Goal: Check status: Check status

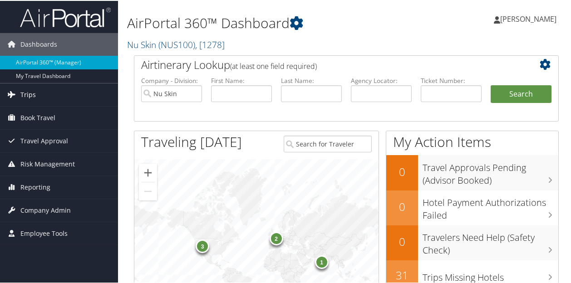
click at [55, 101] on link "Trips" at bounding box center [59, 94] width 118 height 23
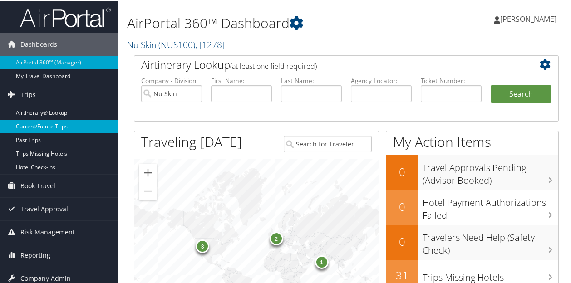
click at [54, 127] on link "Current/Future Trips" at bounding box center [59, 126] width 118 height 14
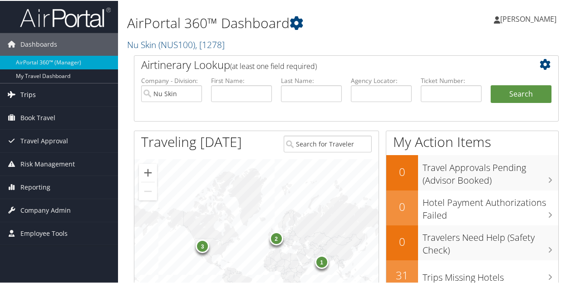
click at [32, 92] on span "Trips" at bounding box center [27, 94] width 15 height 23
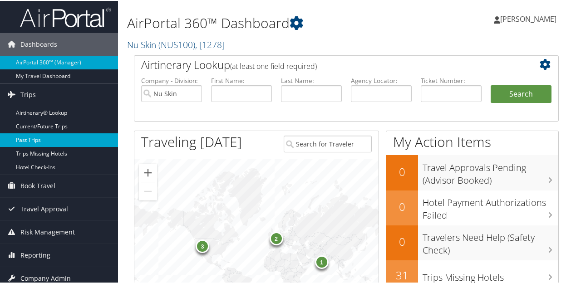
click at [35, 138] on link "Past Trips" at bounding box center [59, 139] width 118 height 14
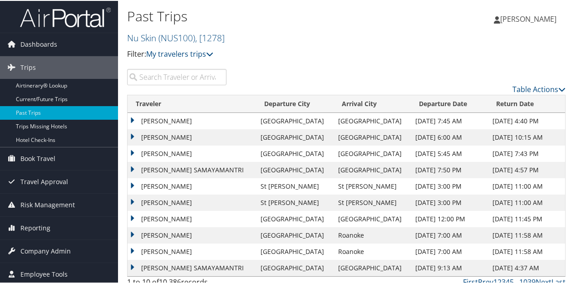
click at [182, 80] on input "search" at bounding box center [176, 76] width 99 height 16
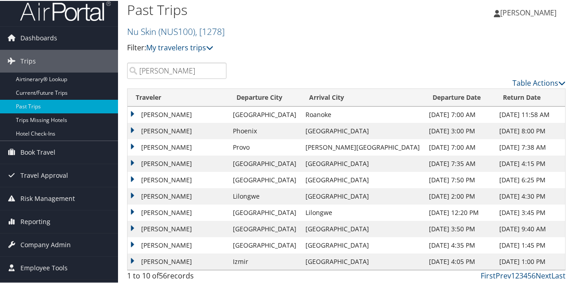
scroll to position [8, 0]
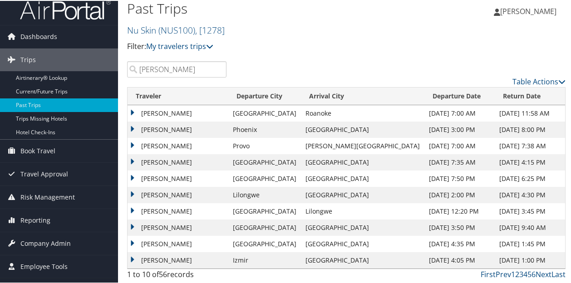
type input "kalleen lund"
click at [181, 111] on td "[PERSON_NAME]" at bounding box center [177, 112] width 101 height 16
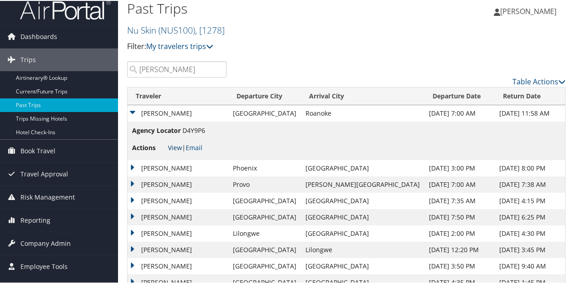
click at [174, 146] on link "View" at bounding box center [175, 146] width 14 height 9
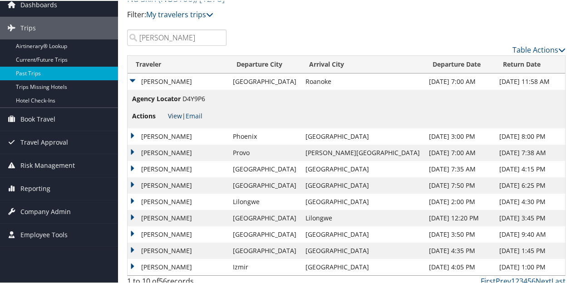
scroll to position [46, 0]
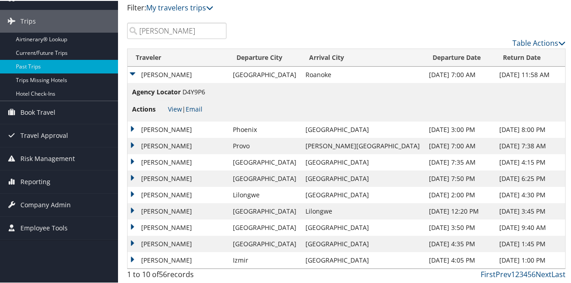
click at [197, 257] on td "[PERSON_NAME]" at bounding box center [177, 259] width 101 height 16
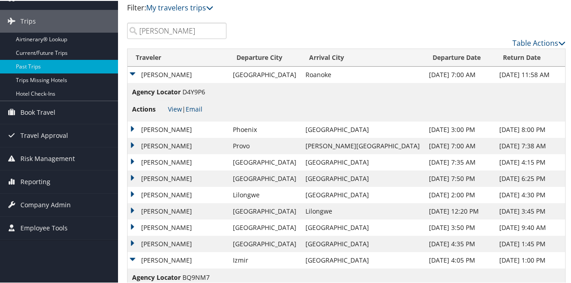
scroll to position [84, 0]
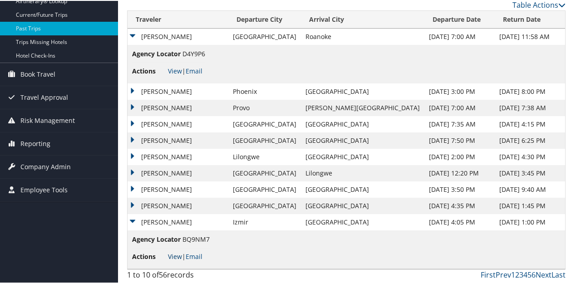
click at [171, 257] on link "View" at bounding box center [175, 255] width 14 height 9
click at [132, 217] on td "[PERSON_NAME]" at bounding box center [177, 221] width 101 height 16
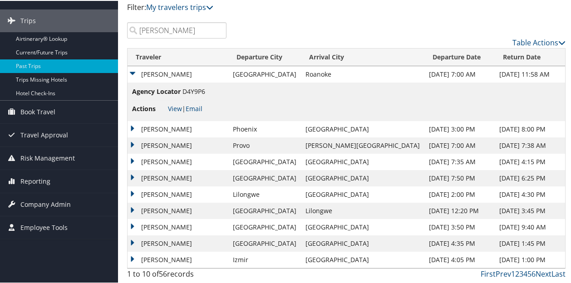
scroll to position [46, 0]
click at [134, 73] on td "[PERSON_NAME]" at bounding box center [177, 74] width 101 height 16
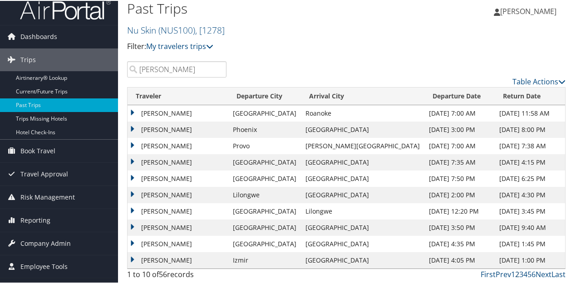
click at [515, 277] on link "2" at bounding box center [517, 274] width 4 height 10
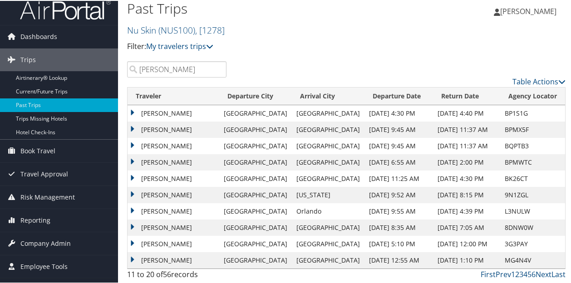
click at [189, 113] on td "[PERSON_NAME]" at bounding box center [173, 112] width 92 height 16
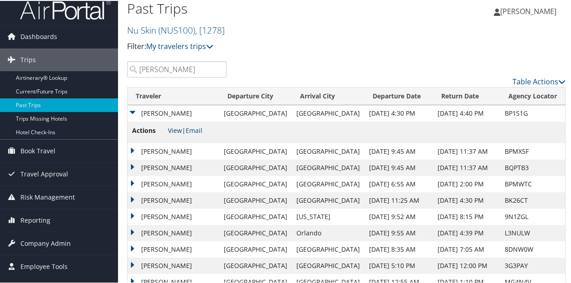
click at [179, 132] on link "View" at bounding box center [175, 129] width 14 height 9
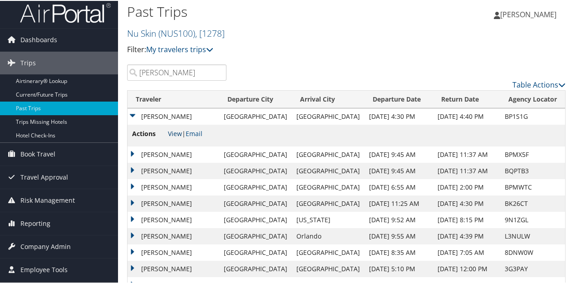
scroll to position [29, 0]
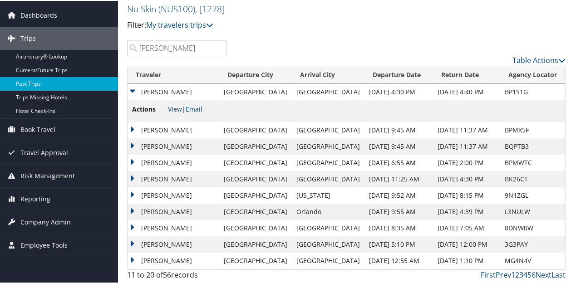
click at [511, 274] on link "1" at bounding box center [513, 274] width 4 height 10
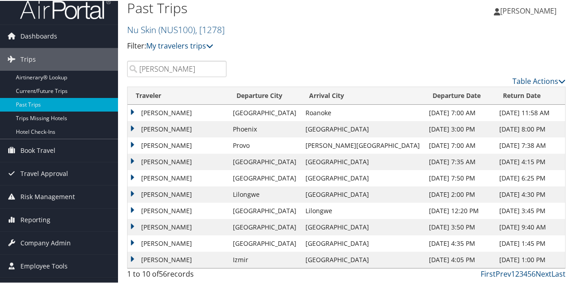
scroll to position [8, 0]
click at [136, 260] on td "[PERSON_NAME]" at bounding box center [177, 259] width 101 height 16
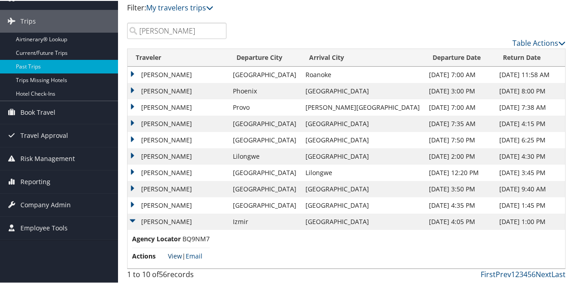
click at [177, 254] on link "View" at bounding box center [175, 255] width 14 height 9
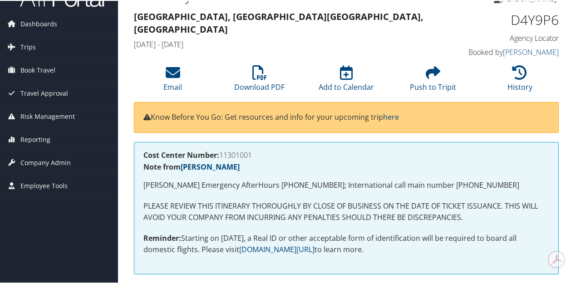
scroll to position [7, 0]
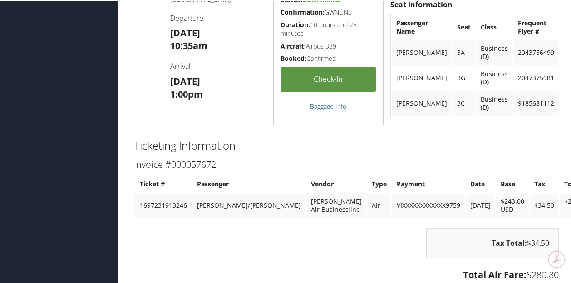
scroll to position [1132, 0]
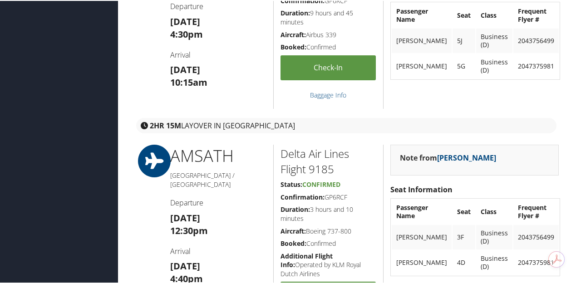
scroll to position [735, 0]
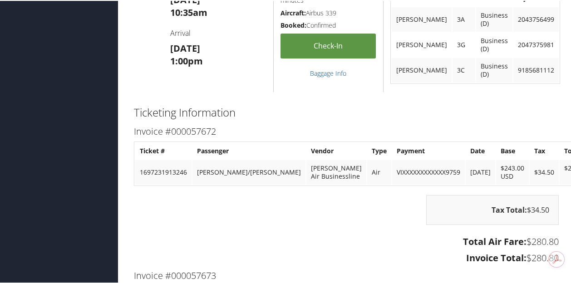
scroll to position [1165, 0]
